Goal: Task Accomplishment & Management: Use online tool/utility

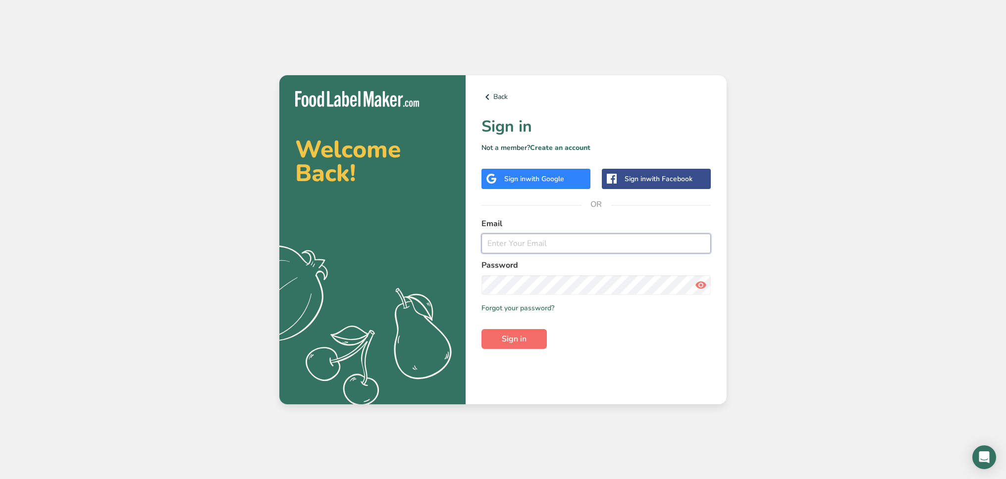
type input "[EMAIL_ADDRESS][DOMAIN_NAME]"
click at [526, 344] on span "Sign in" at bounding box center [514, 339] width 25 height 12
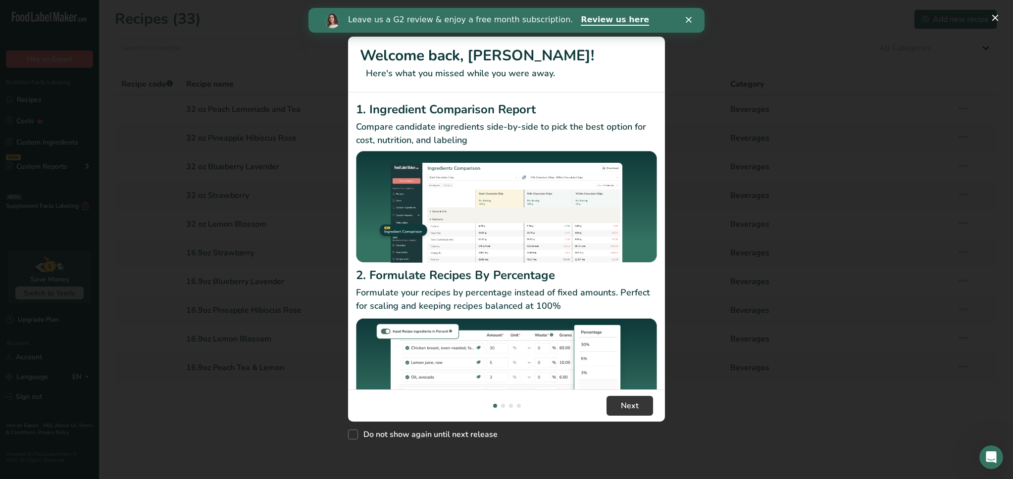
click at [290, 140] on div "New Features" at bounding box center [506, 239] width 1013 height 479
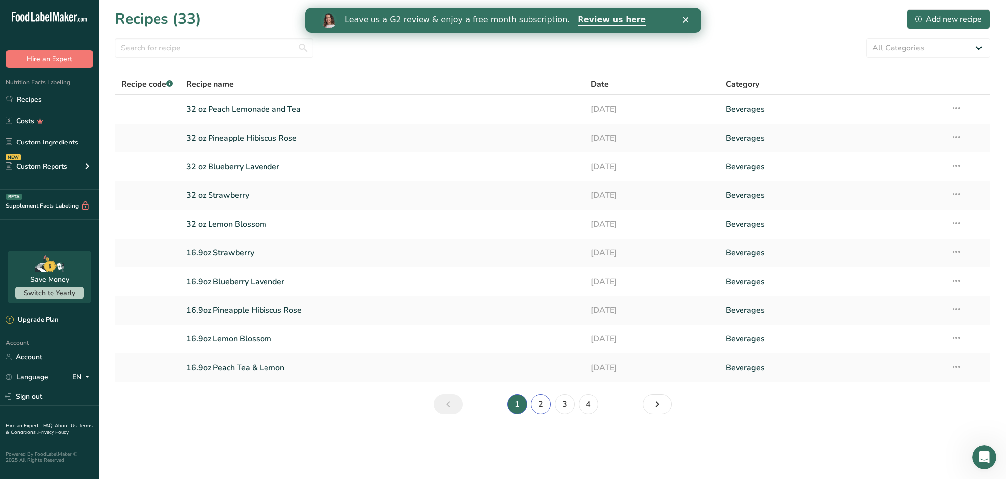
click at [542, 403] on link "2" at bounding box center [541, 405] width 20 height 20
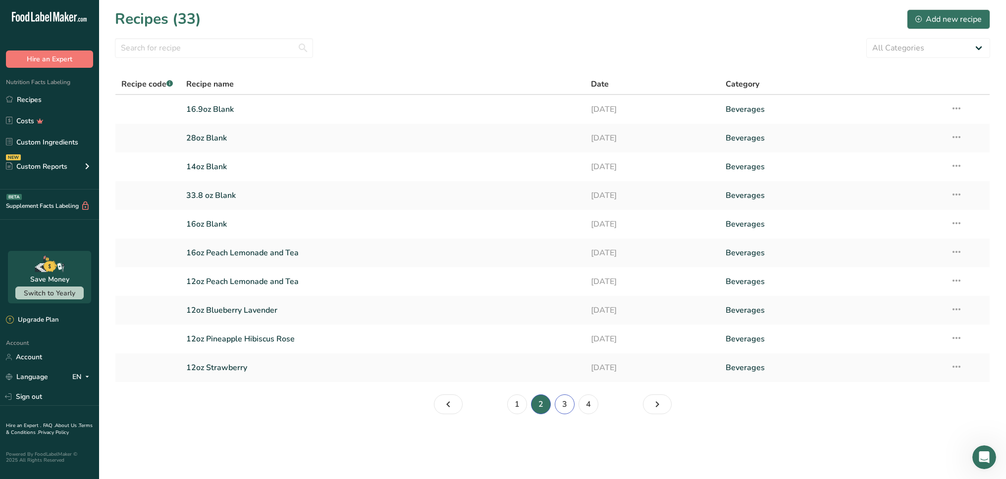
click at [558, 408] on link "3" at bounding box center [565, 405] width 20 height 20
click at [520, 406] on link "1" at bounding box center [517, 405] width 20 height 20
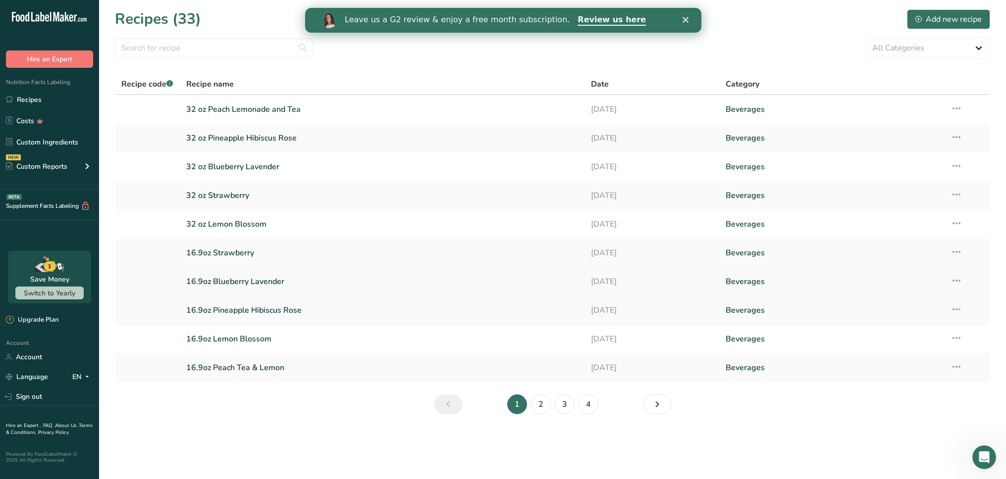
click at [264, 282] on link "16.9oz Blueberry Lavender" at bounding box center [382, 281] width 393 height 21
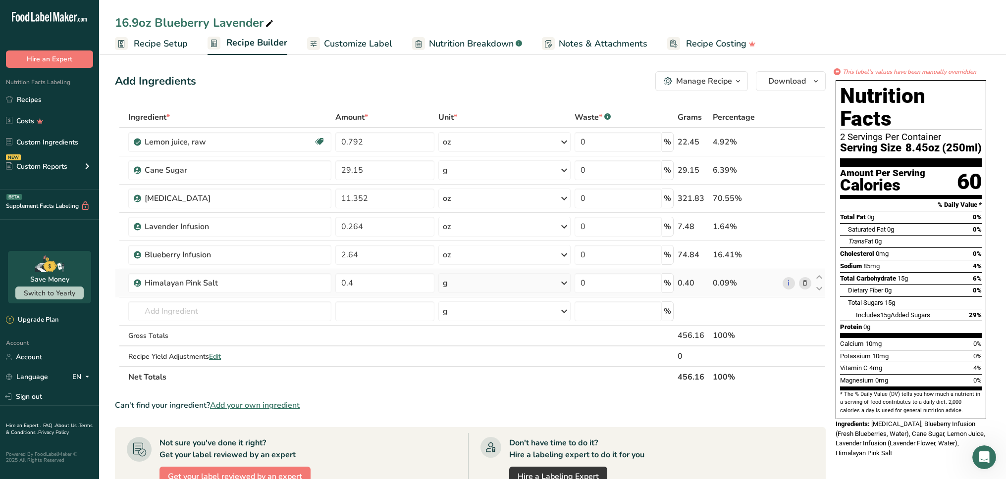
click at [803, 282] on icon at bounding box center [804, 283] width 7 height 10
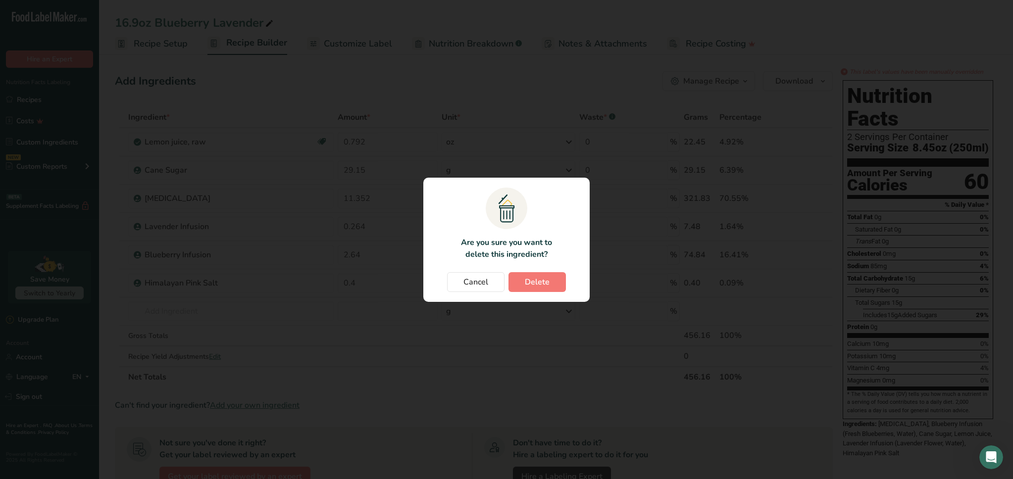
click at [567, 277] on div "Cancel [GEOGRAPHIC_DATA]" at bounding box center [506, 282] width 147 height 20
click at [554, 280] on button "Delete" at bounding box center [536, 282] width 57 height 20
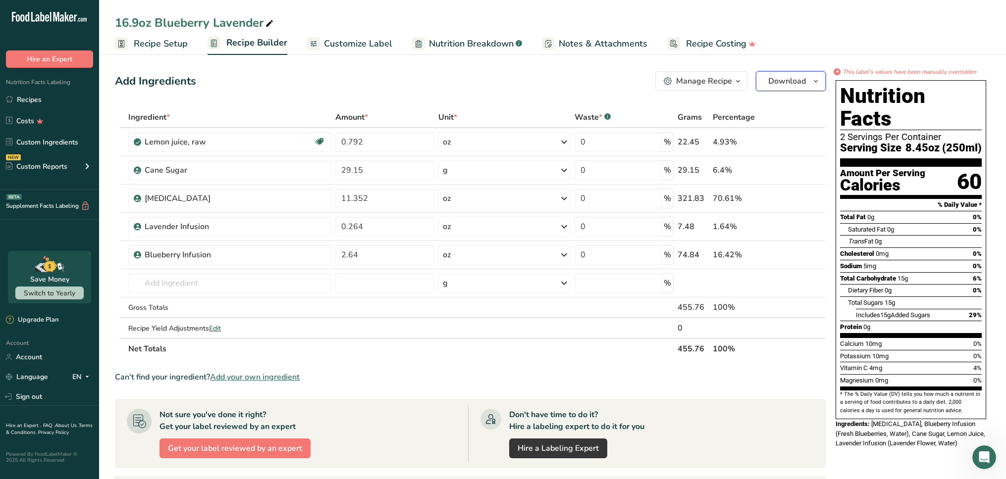
click at [807, 77] on button "Download" at bounding box center [791, 81] width 70 height 20
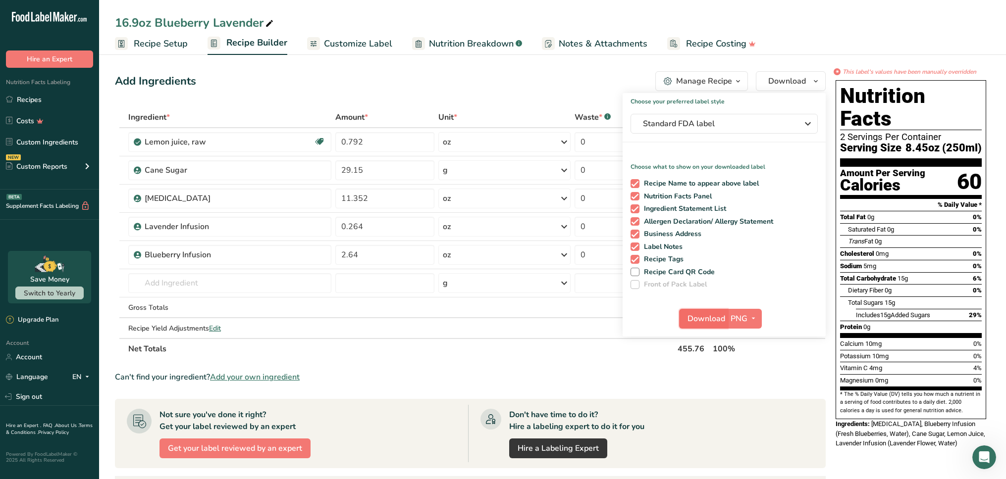
click at [718, 317] on span "Download" at bounding box center [706, 319] width 38 height 12
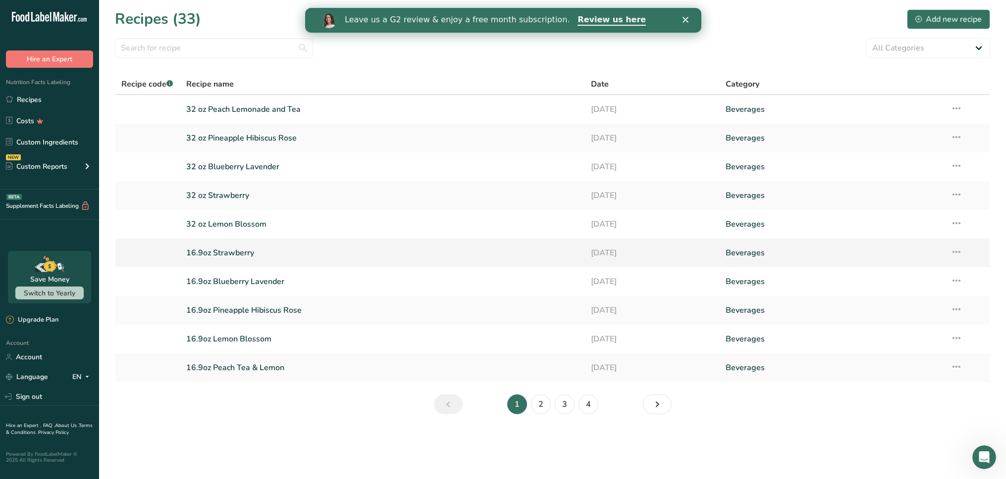
click at [246, 250] on link "16.9oz Strawberry" at bounding box center [382, 253] width 393 height 21
click at [537, 395] on link "2" at bounding box center [541, 405] width 20 height 20
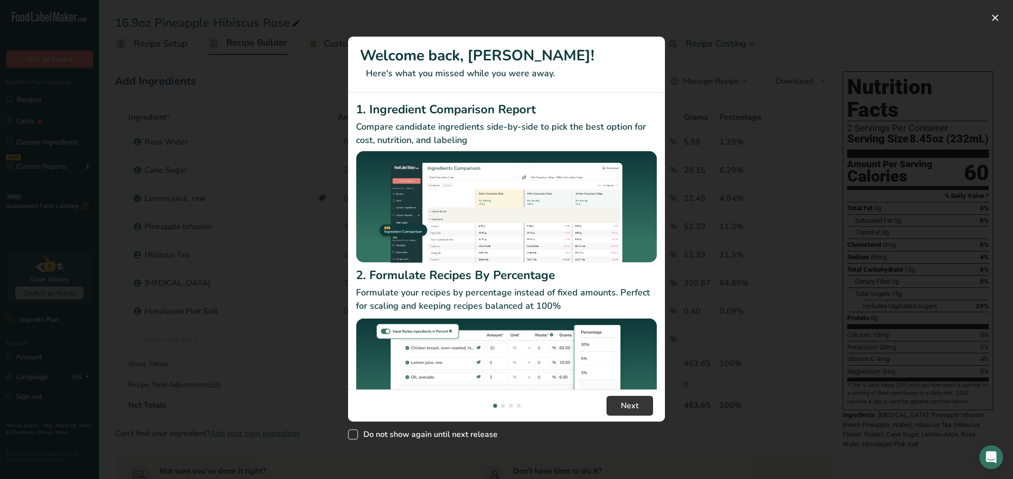
click at [469, 438] on span "Do not show again until next release" at bounding box center [428, 435] width 140 height 10
click at [354, 438] on input "Do not show again until next release" at bounding box center [351, 434] width 6 height 6
checkbox input "true"
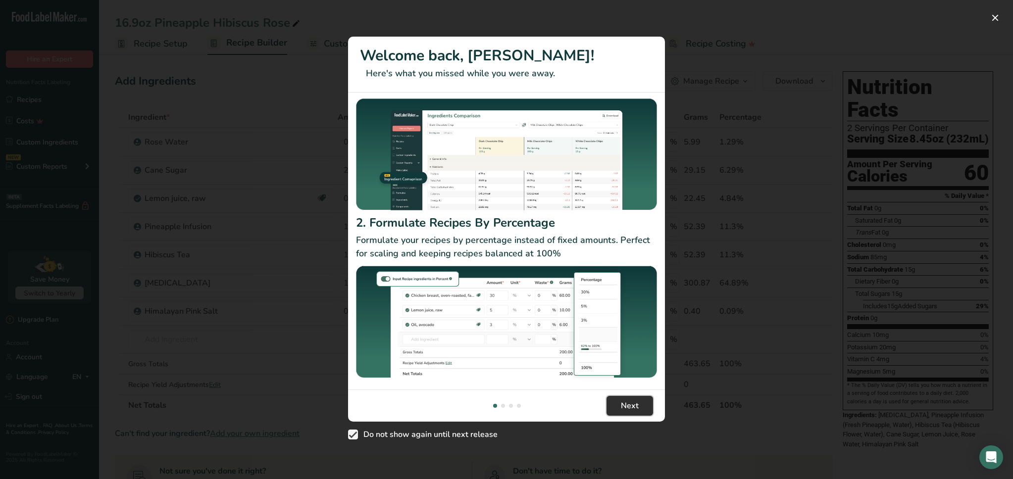
click at [630, 408] on span "Next" at bounding box center [630, 406] width 18 height 12
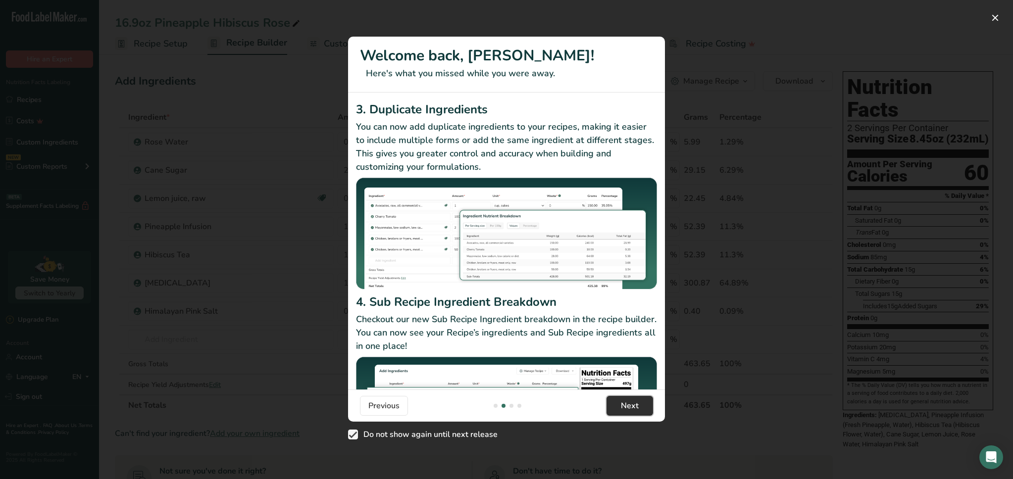
click at [631, 410] on span "Next" at bounding box center [630, 406] width 18 height 12
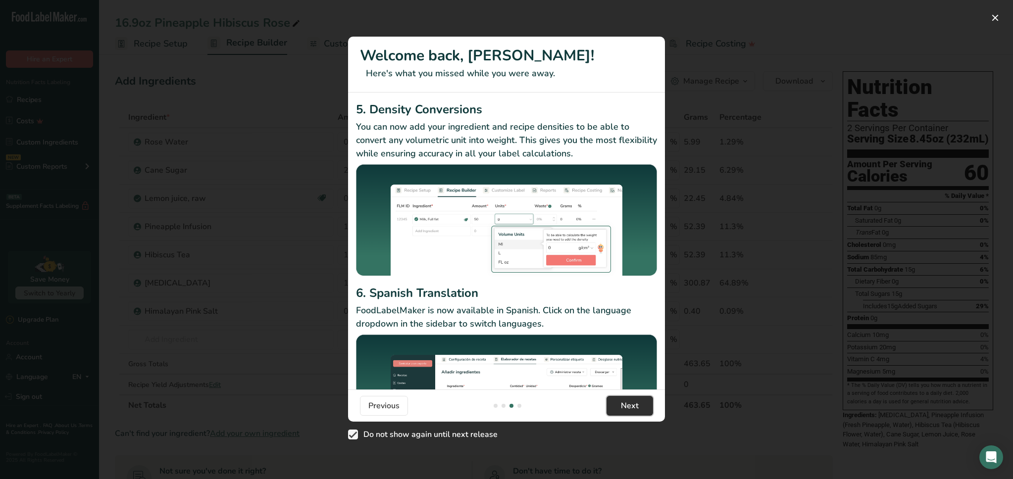
click at [631, 410] on span "Next" at bounding box center [630, 406] width 18 height 12
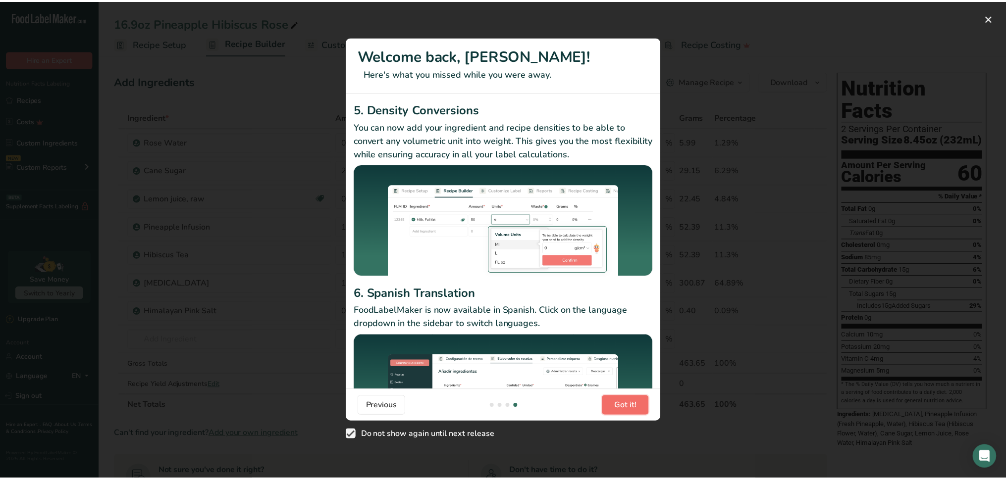
scroll to position [0, 951]
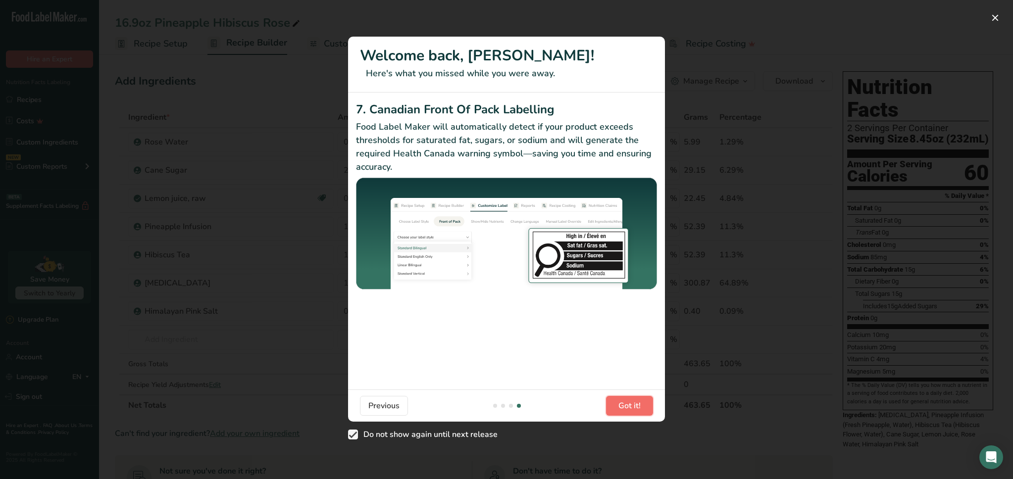
click at [631, 410] on span "Got it!" at bounding box center [629, 406] width 22 height 12
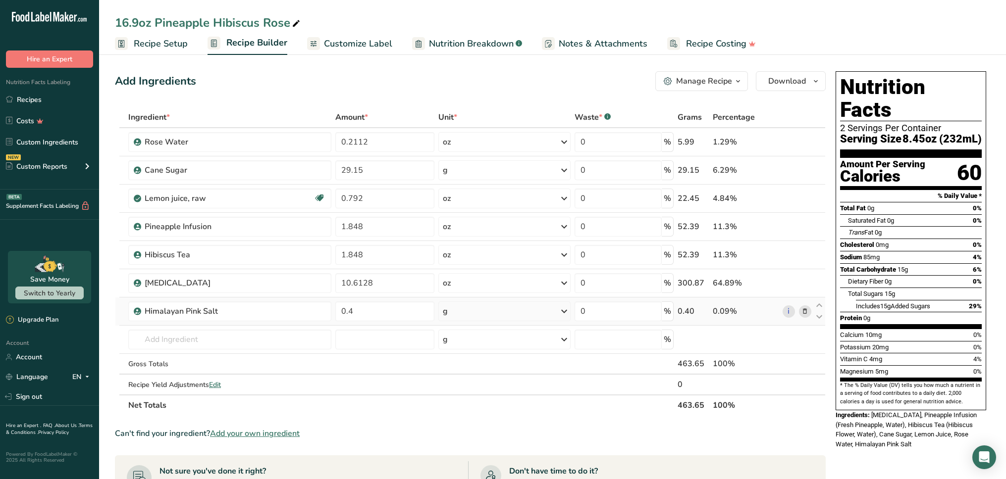
click at [806, 313] on icon at bounding box center [804, 311] width 7 height 10
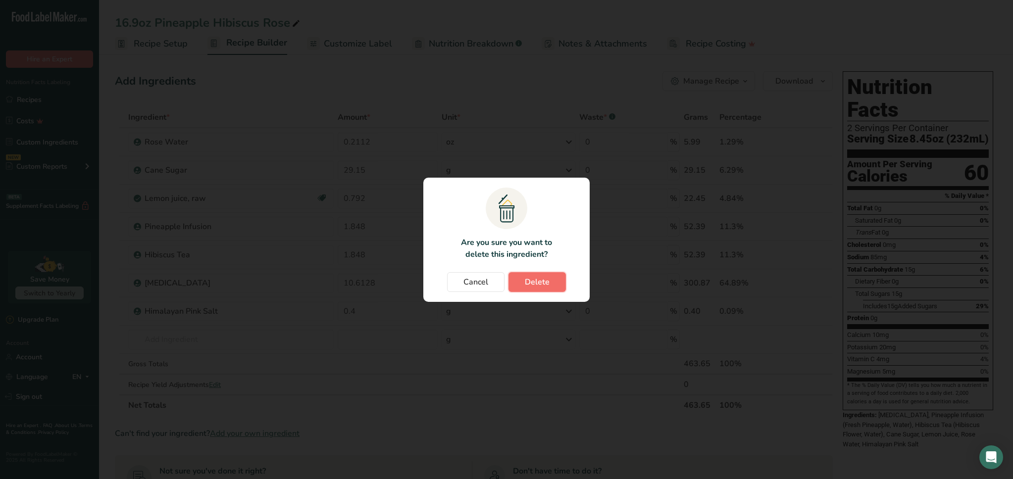
click at [532, 290] on button "Delete" at bounding box center [536, 282] width 57 height 20
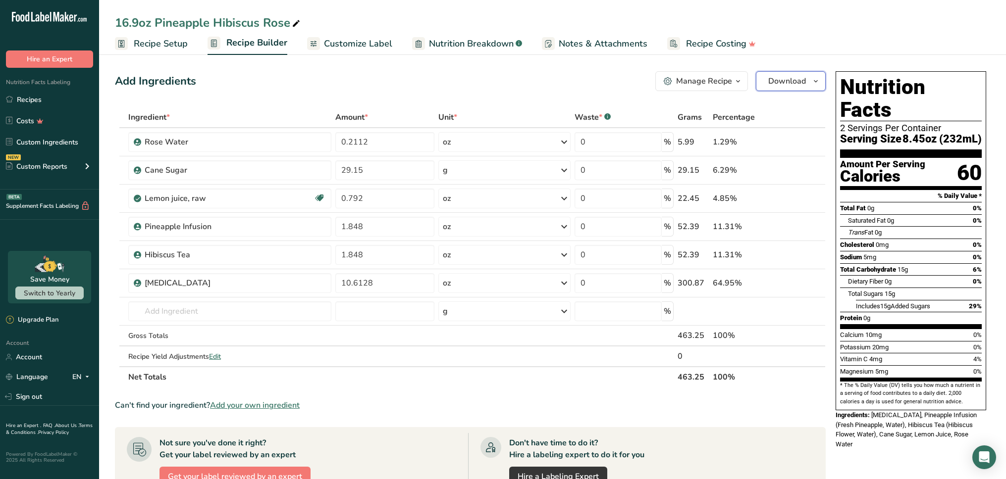
click at [793, 75] on button "Download" at bounding box center [791, 81] width 70 height 20
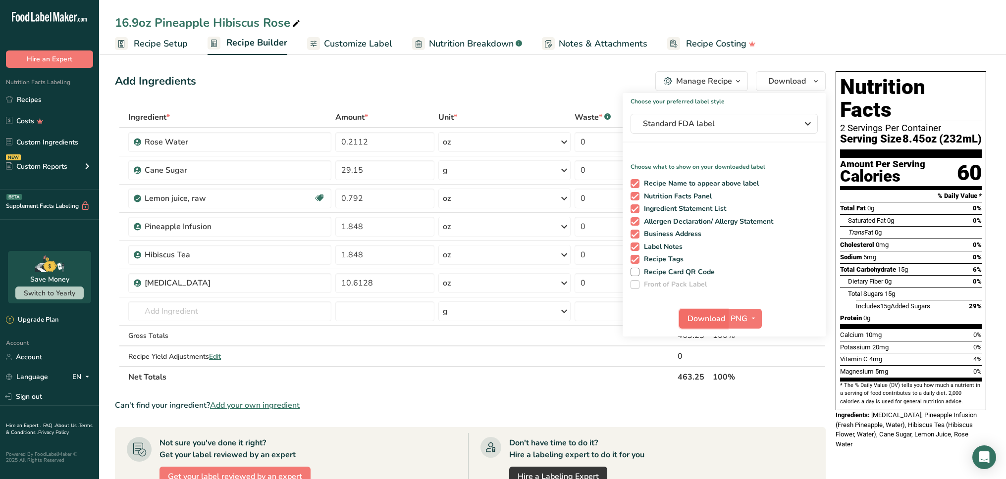
click at [719, 313] on span "Download" at bounding box center [706, 319] width 38 height 12
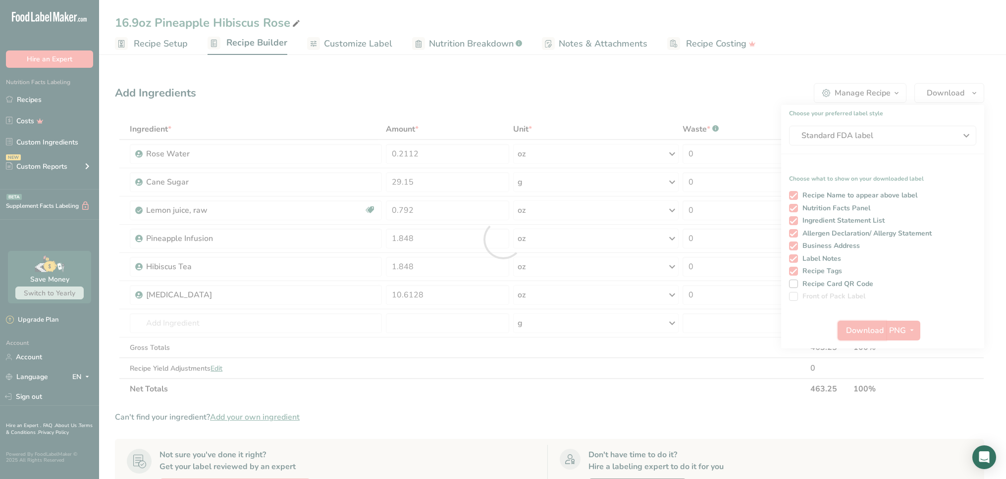
scroll to position [0, 0]
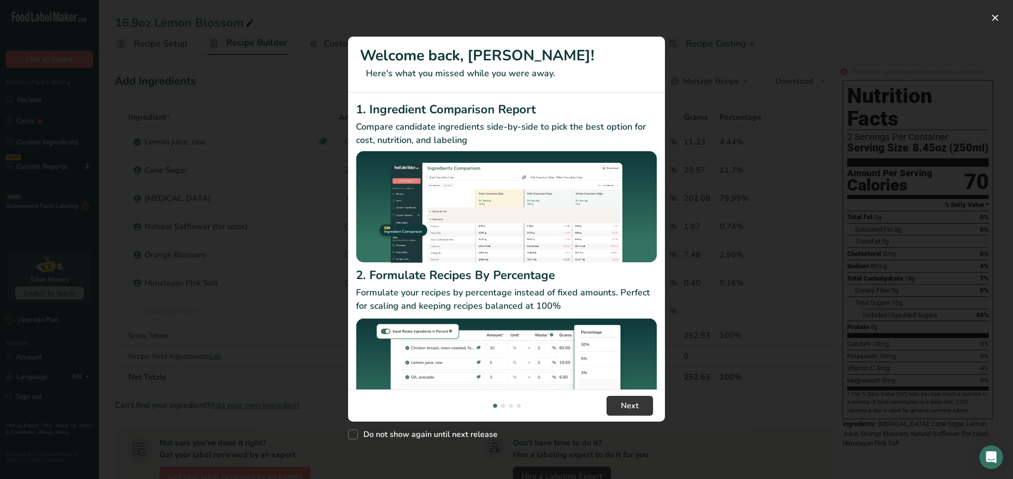
click at [490, 428] on div "Do not show again until next release" at bounding box center [506, 432] width 317 height 21
click at [483, 423] on div "Do not show again until next release" at bounding box center [506, 432] width 317 height 21
click at [469, 434] on span "Do not show again until next release" at bounding box center [428, 435] width 140 height 10
click at [354, 434] on input "Do not show again until next release" at bounding box center [351, 434] width 6 height 6
checkbox input "true"
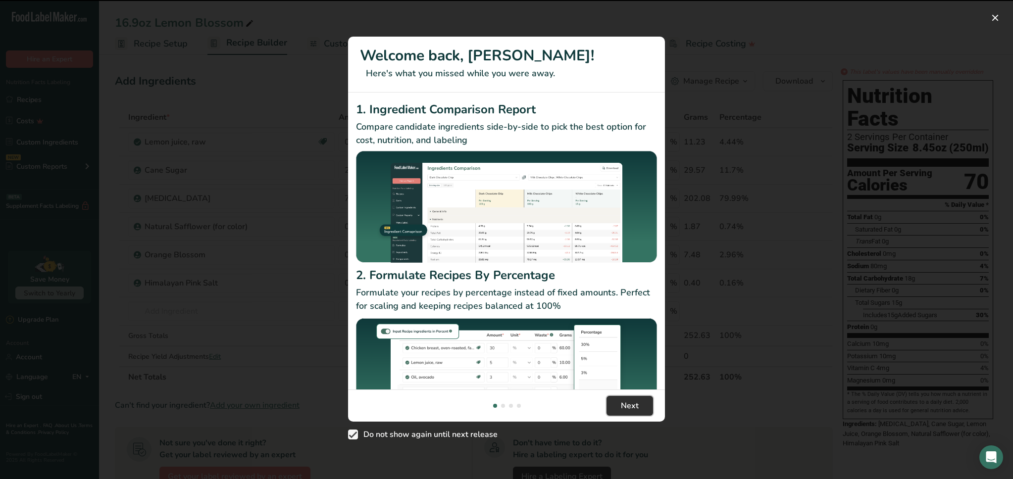
drag, startPoint x: 609, startPoint y: 404, endPoint x: 614, endPoint y: 404, distance: 5.0
click at [612, 404] on button "Next" at bounding box center [629, 406] width 47 height 20
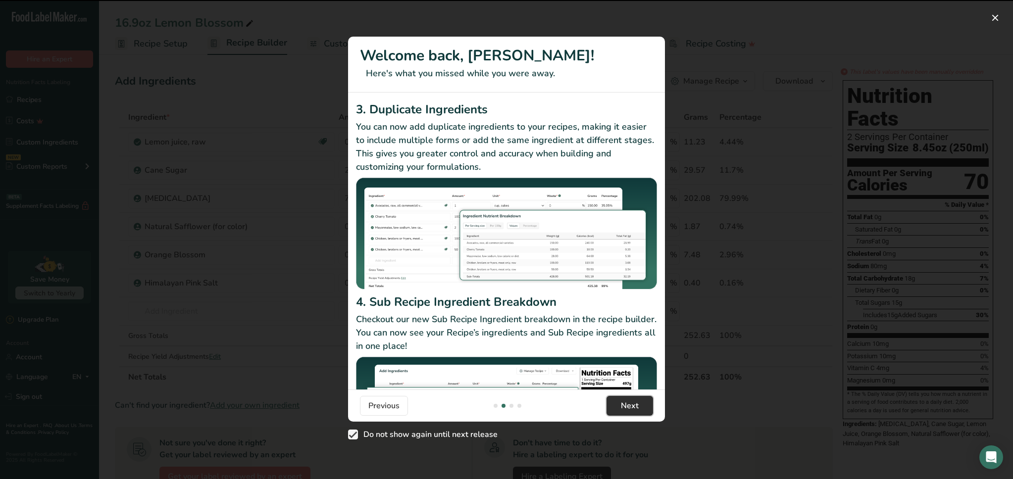
click at [615, 404] on button "Next" at bounding box center [629, 406] width 47 height 20
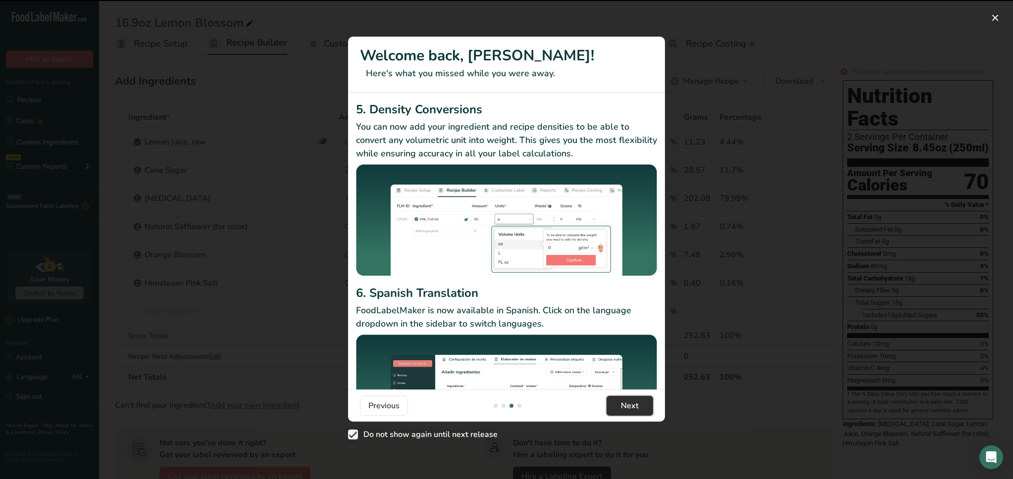
click at [615, 404] on button "Next" at bounding box center [629, 406] width 47 height 20
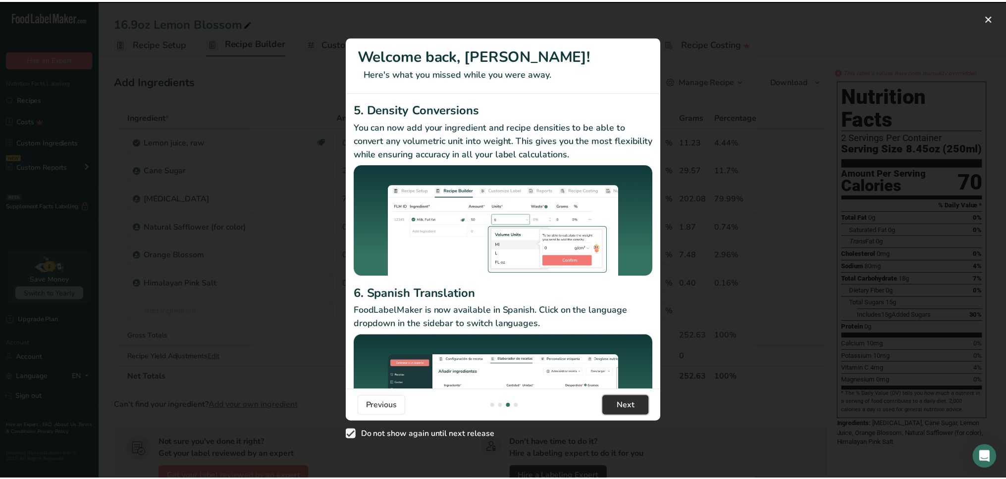
scroll to position [0, 951]
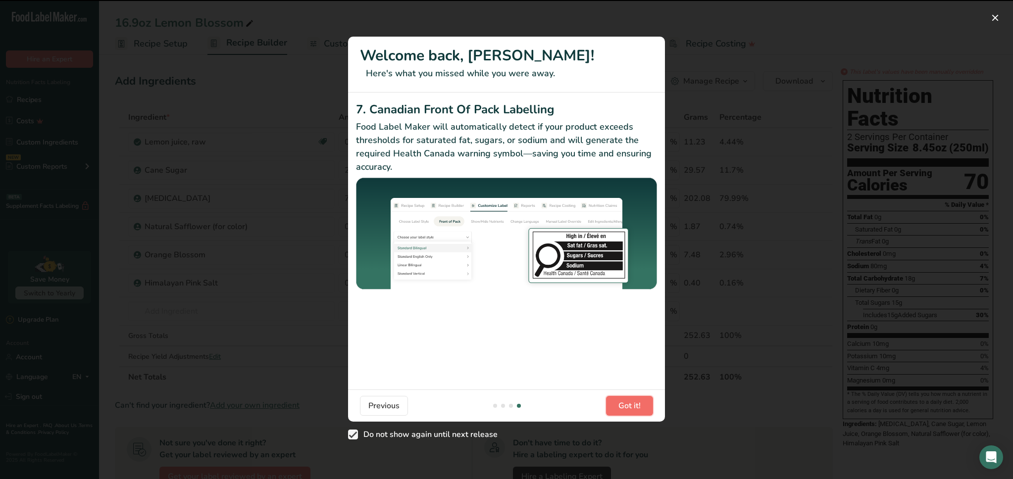
click at [615, 404] on button "Got it!" at bounding box center [629, 406] width 47 height 20
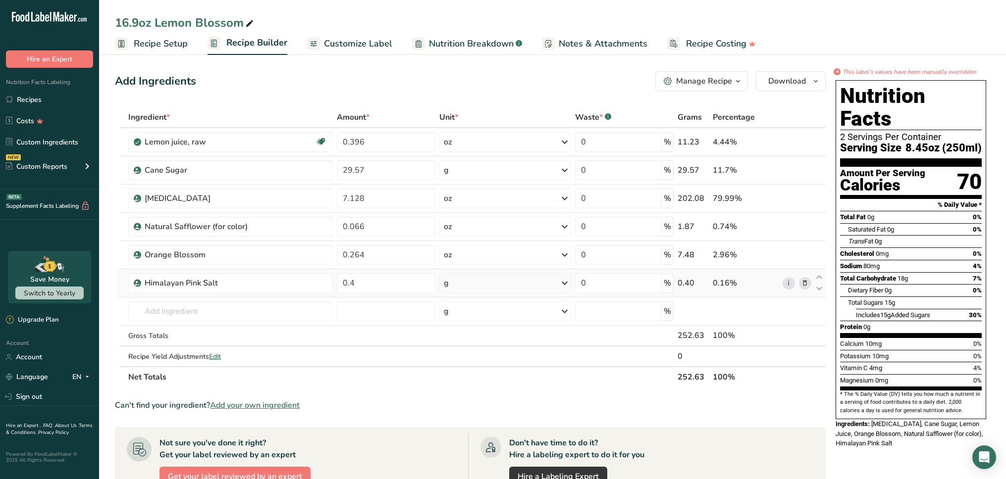
click at [802, 283] on icon at bounding box center [804, 283] width 7 height 10
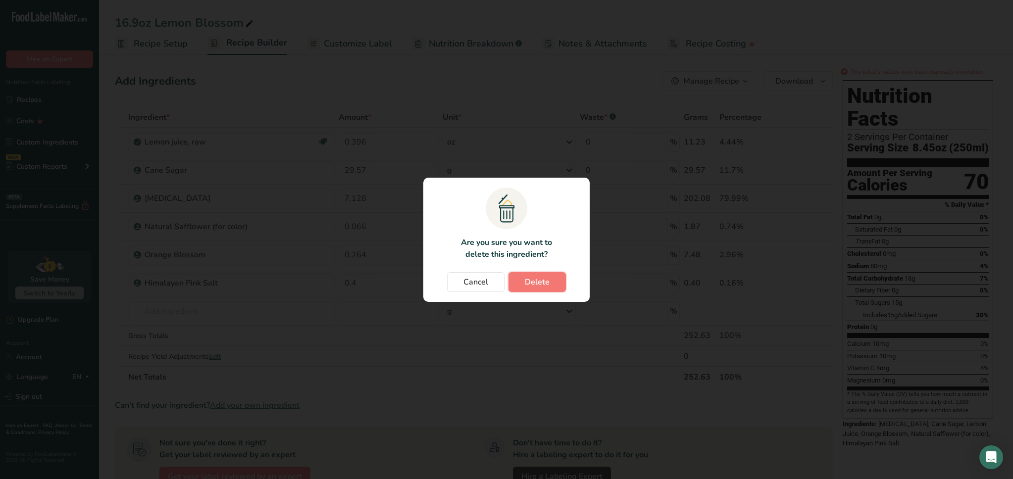
click at [540, 284] on span "Delete" at bounding box center [537, 282] width 25 height 12
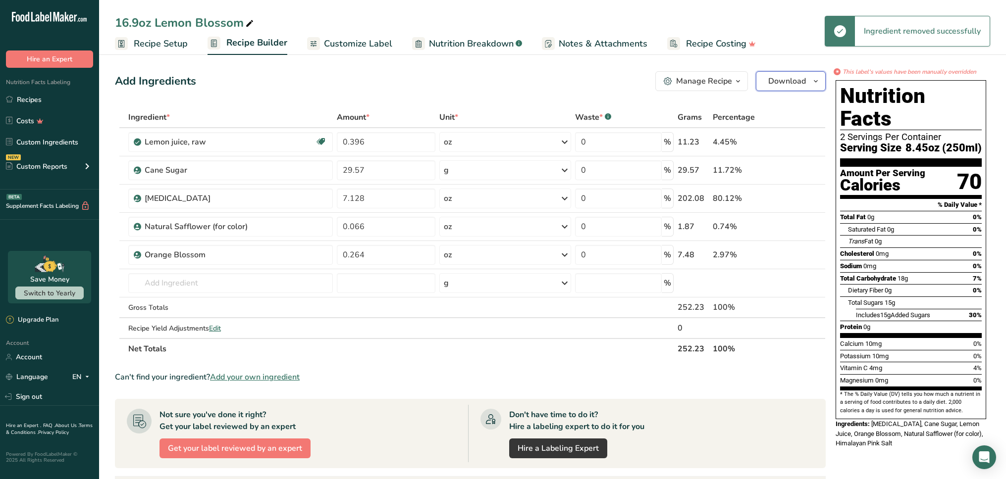
click at [783, 75] on span "Download" at bounding box center [787, 81] width 38 height 12
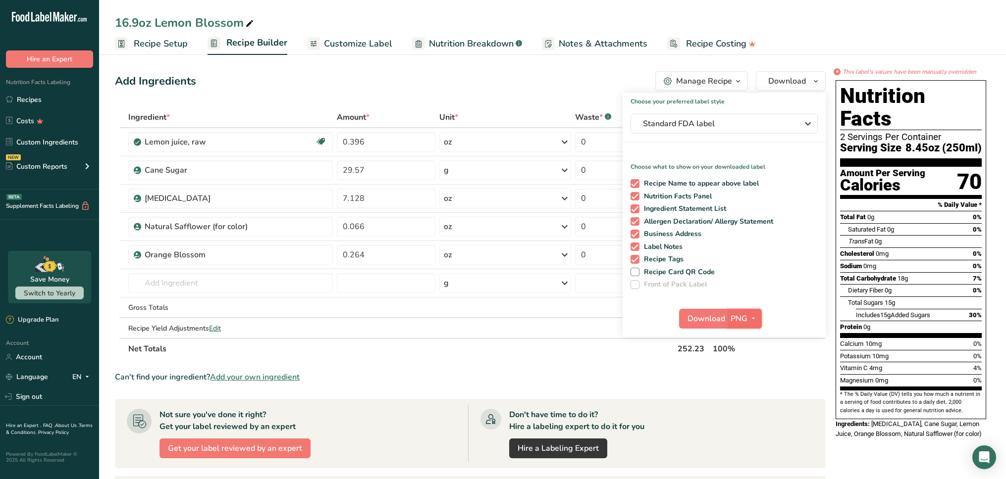
click at [730, 317] on span "PNG" at bounding box center [738, 319] width 17 height 12
click at [739, 337] on link "PNG" at bounding box center [746, 339] width 32 height 16
click at [717, 323] on span "Download" at bounding box center [706, 319] width 38 height 12
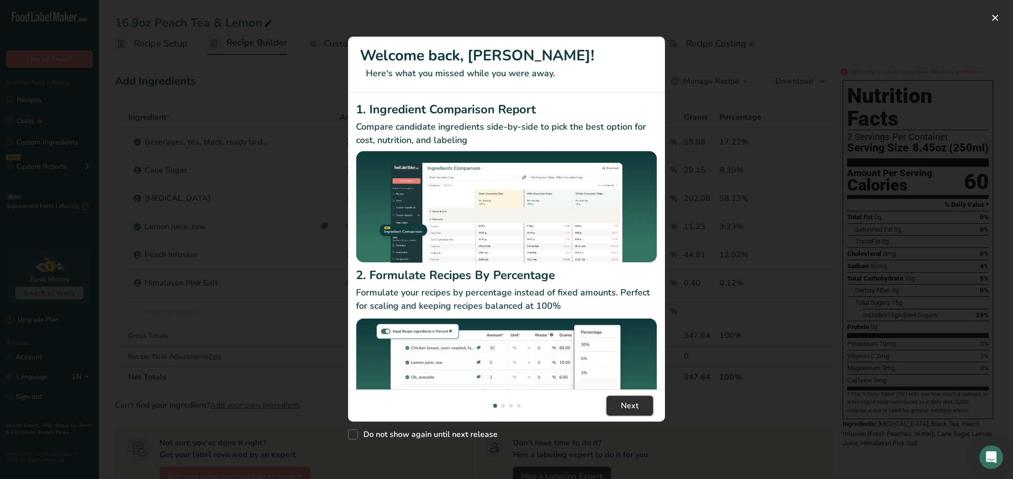
click at [625, 405] on span "Next" at bounding box center [630, 406] width 18 height 12
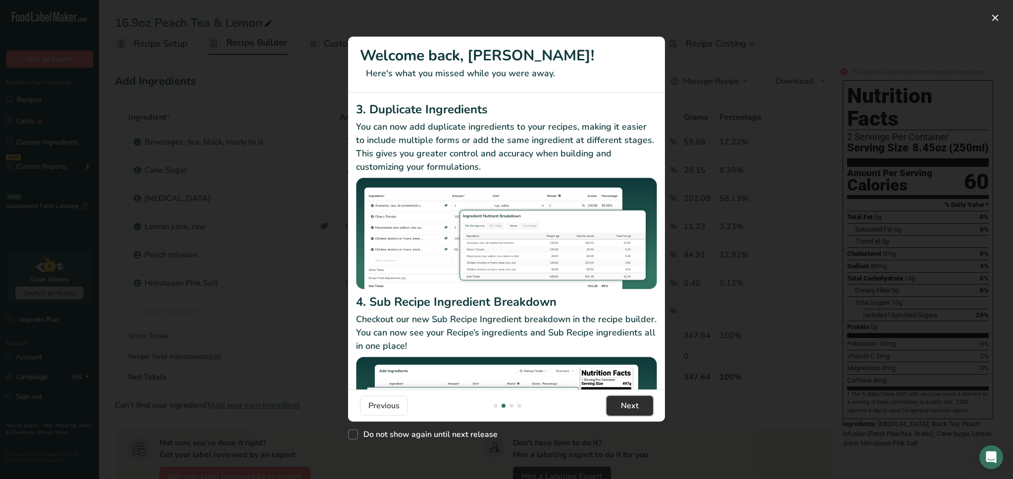
click at [625, 405] on span "Next" at bounding box center [630, 406] width 18 height 12
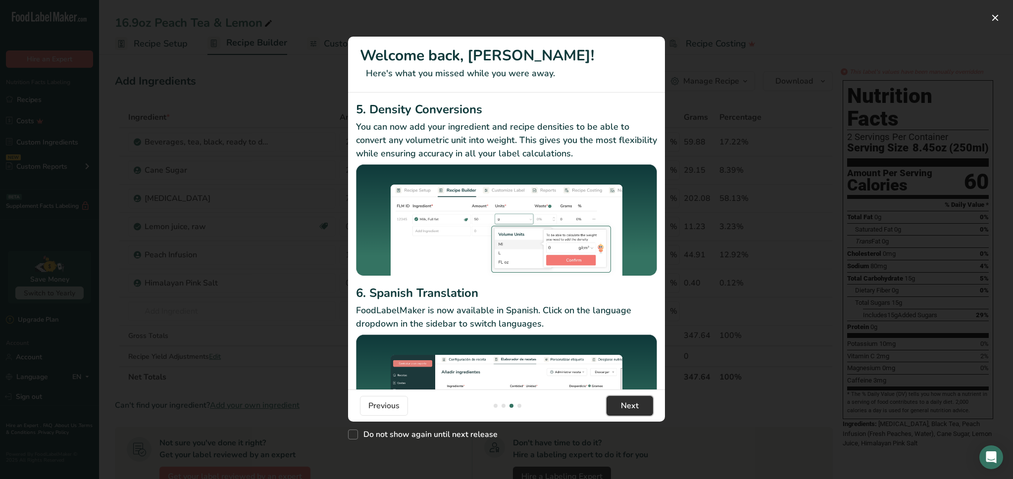
click at [625, 405] on span "Next" at bounding box center [630, 406] width 18 height 12
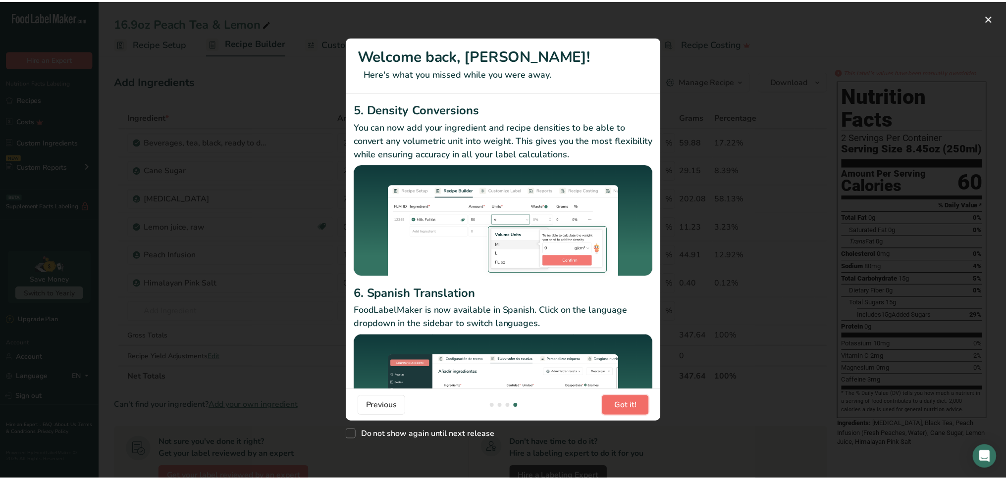
scroll to position [0, 951]
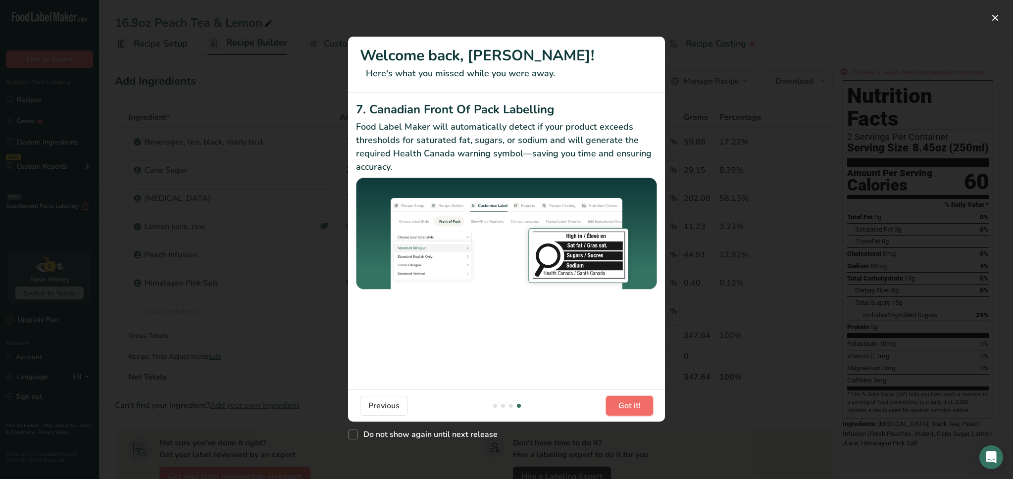
click at [625, 405] on span "Got it!" at bounding box center [629, 406] width 22 height 12
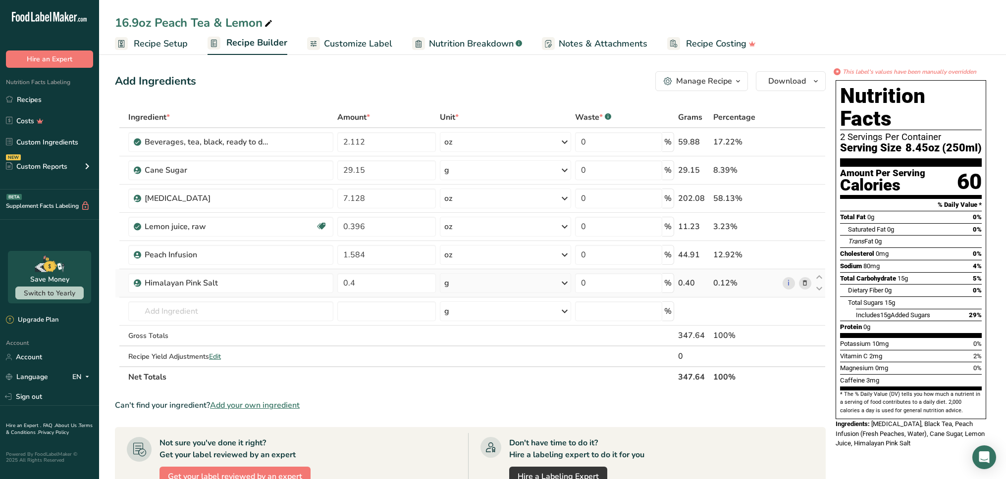
click at [804, 280] on icon at bounding box center [804, 283] width 7 height 10
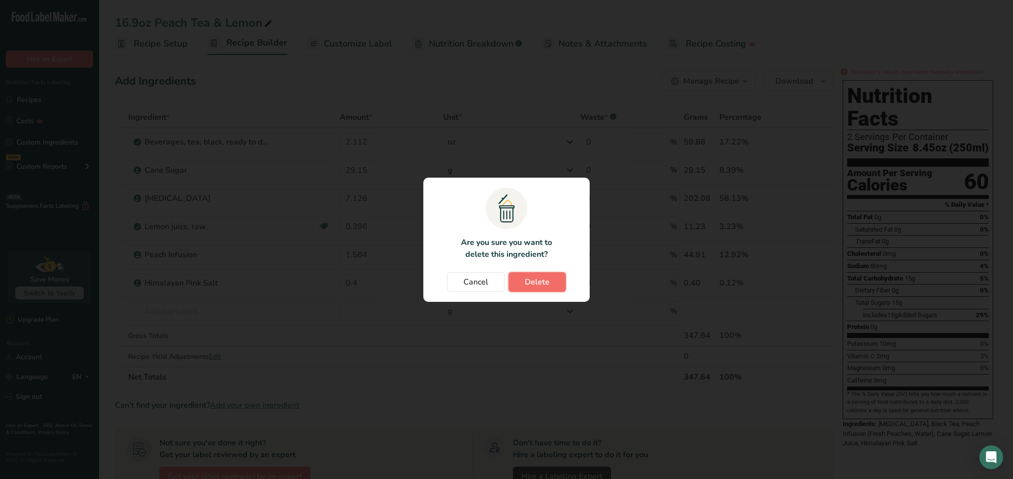
click at [537, 282] on span "Delete" at bounding box center [537, 282] width 25 height 12
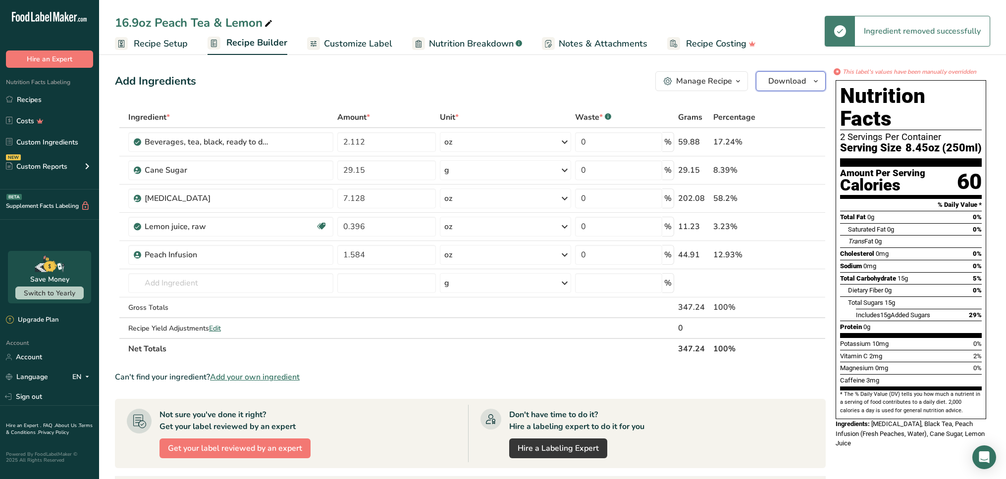
click at [780, 76] on span "Download" at bounding box center [787, 81] width 38 height 12
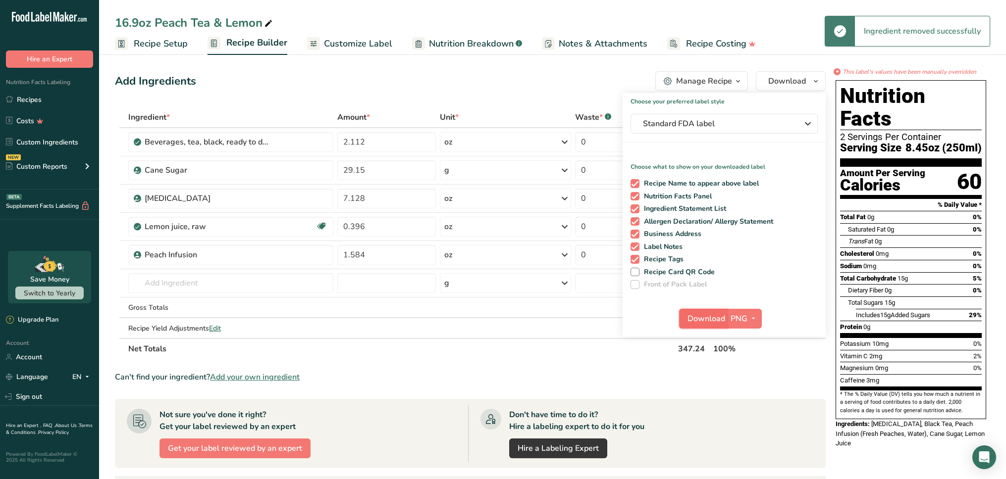
click at [718, 317] on span "Download" at bounding box center [706, 319] width 38 height 12
